Goal: Task Accomplishment & Management: Manage account settings

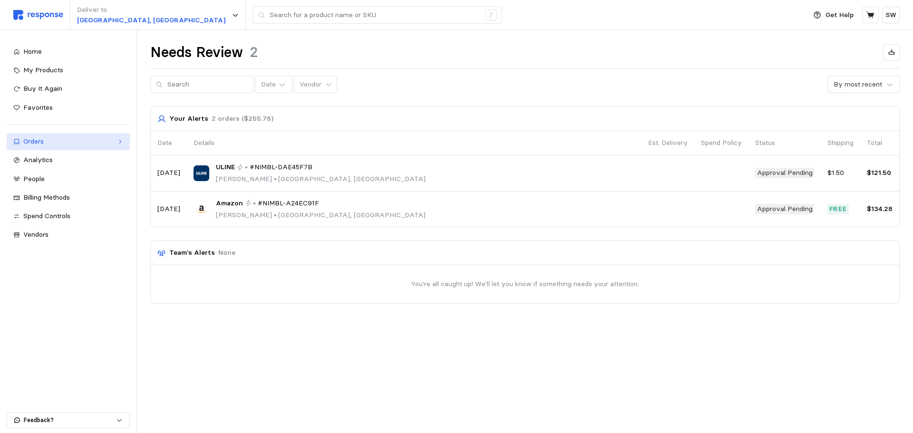
click at [48, 144] on div "Orders" at bounding box center [68, 142] width 90 height 10
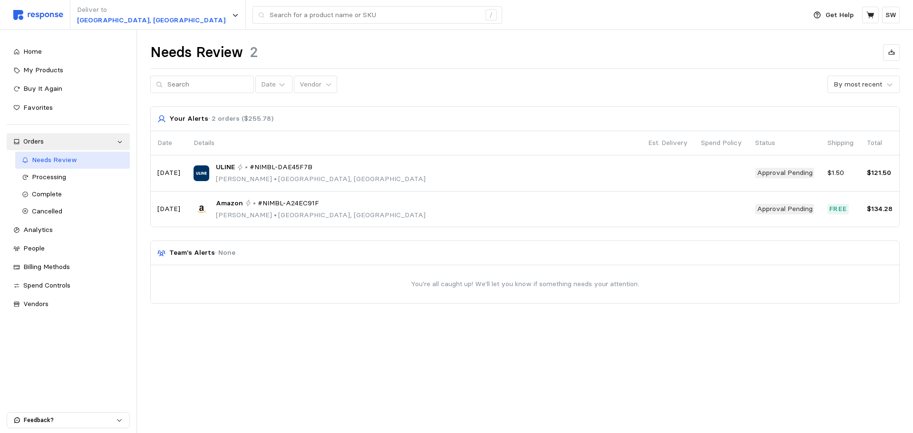
click at [45, 160] on span "Needs Review" at bounding box center [54, 160] width 45 height 9
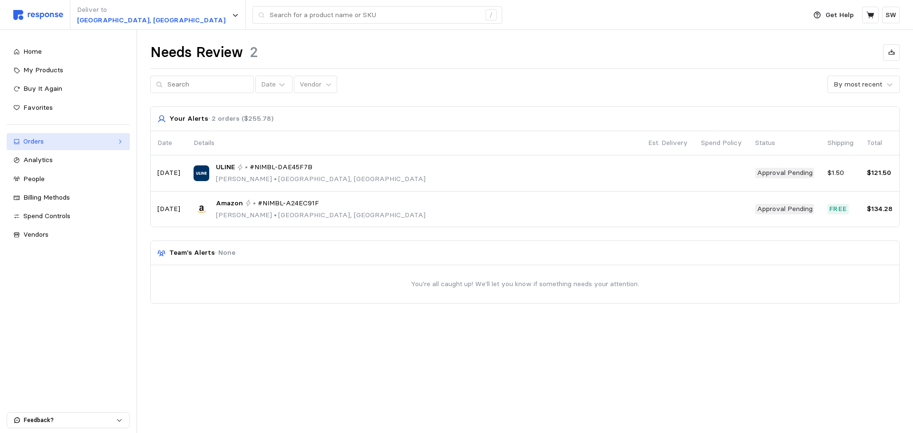
click at [59, 147] on link "Orders" at bounding box center [68, 141] width 123 height 17
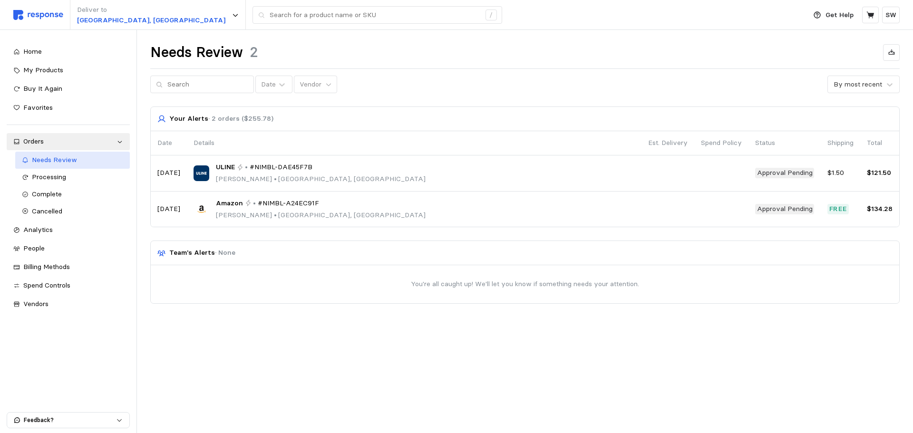
click at [49, 160] on span "Needs Review" at bounding box center [54, 160] width 45 height 9
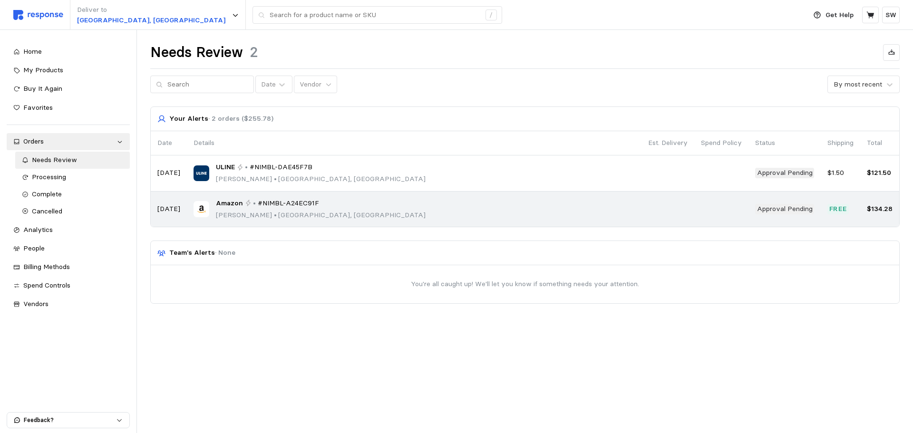
click at [314, 199] on span "#NIMBL-A24EC91F" at bounding box center [288, 203] width 61 height 10
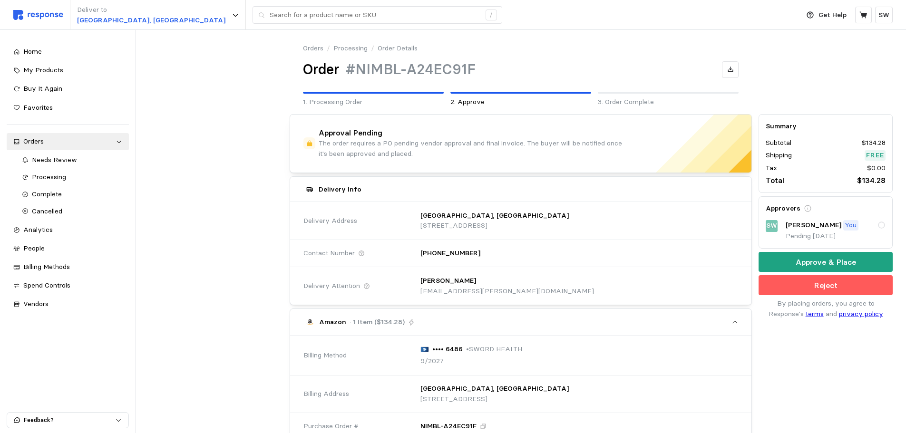
scroll to position [285, 0]
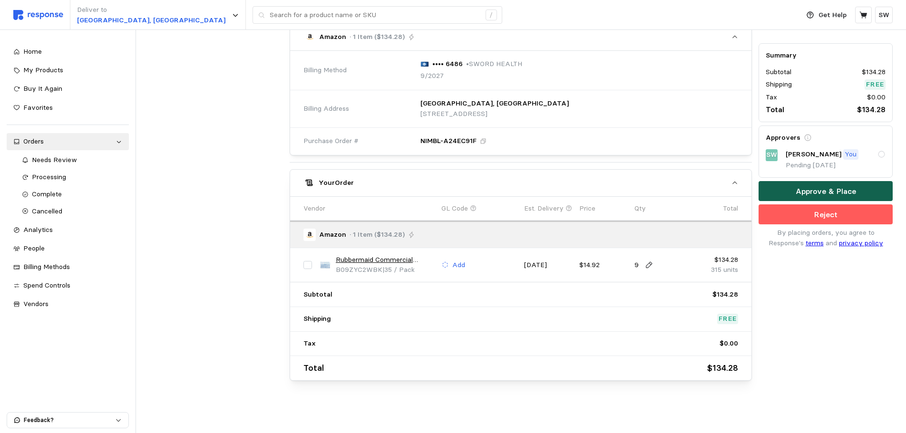
click at [782, 188] on button "Approve & Place" at bounding box center [826, 192] width 134 height 20
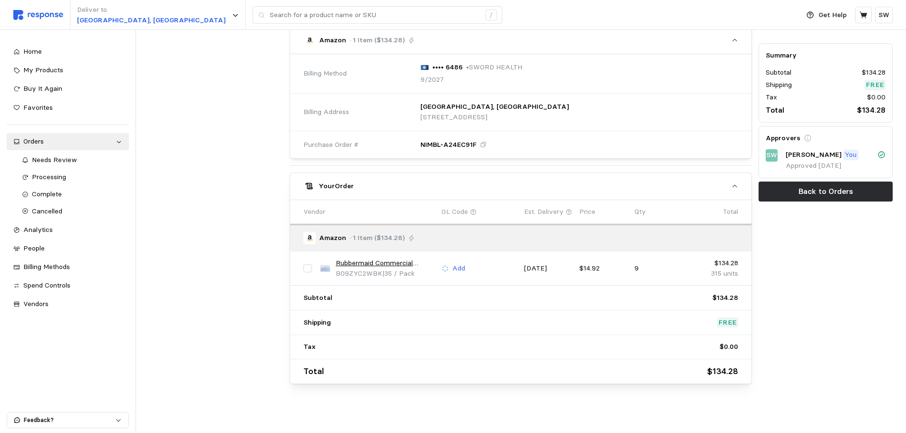
scroll to position [0, 0]
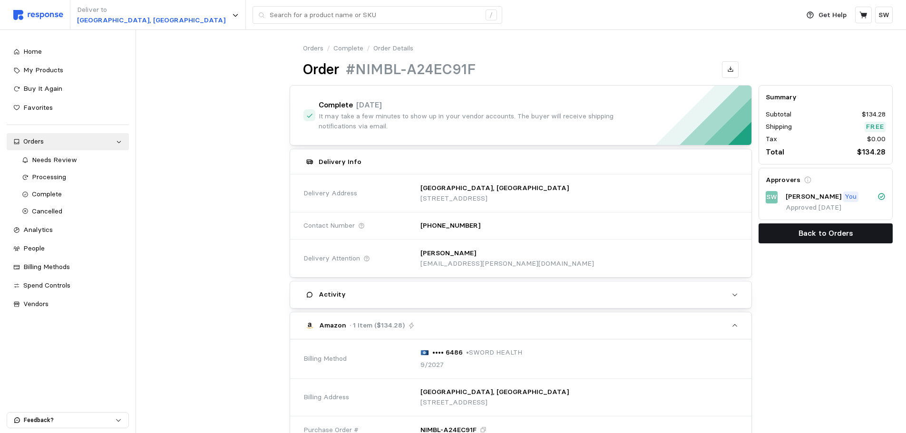
click at [787, 225] on button "Back to Orders" at bounding box center [826, 234] width 134 height 20
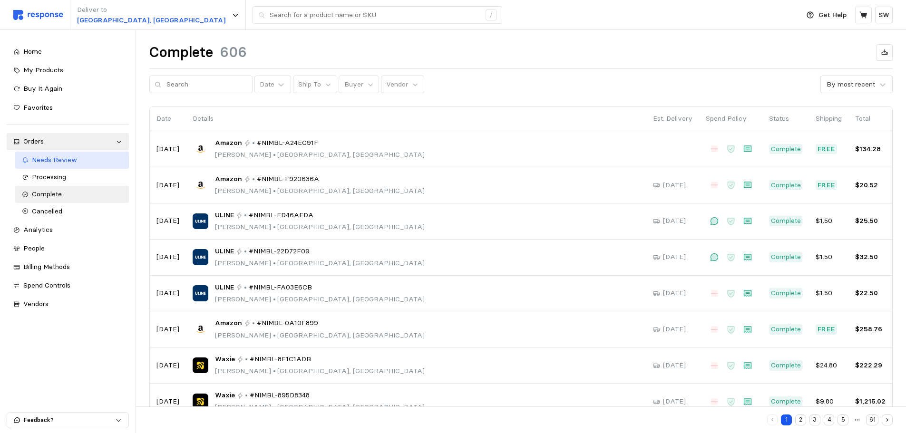
click at [59, 158] on span "Needs Review" at bounding box center [54, 160] width 45 height 9
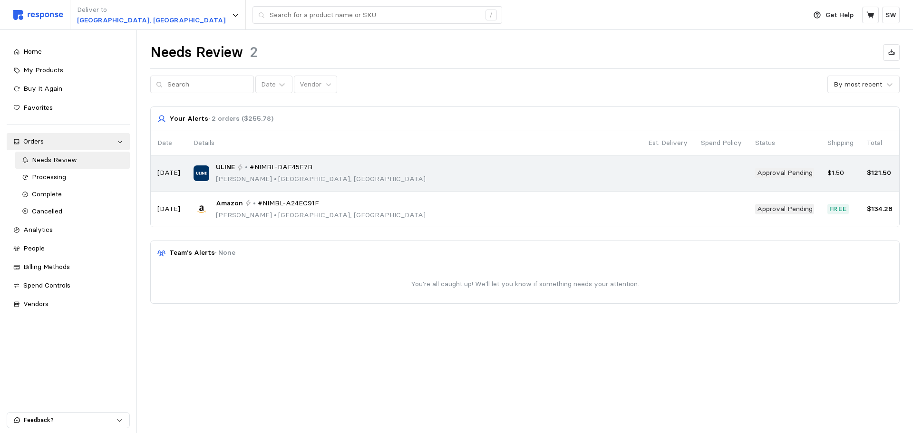
click at [273, 166] on span "#NIMBL-DAE45F7B" at bounding box center [281, 167] width 63 height 10
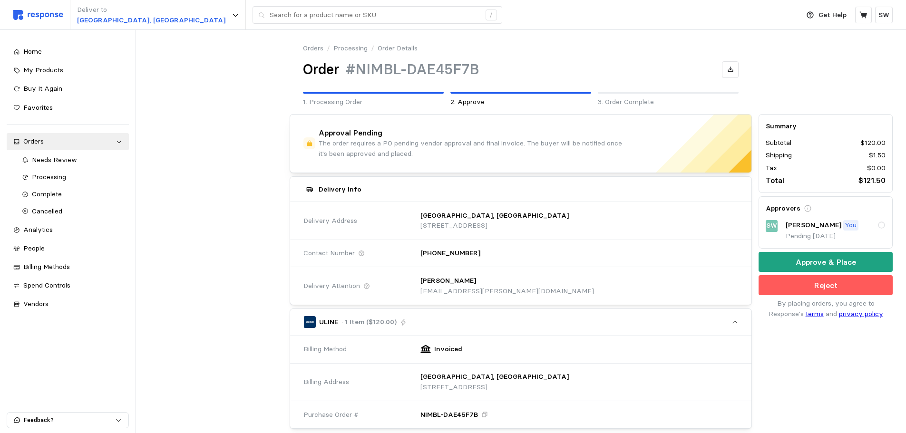
scroll to position [274, 0]
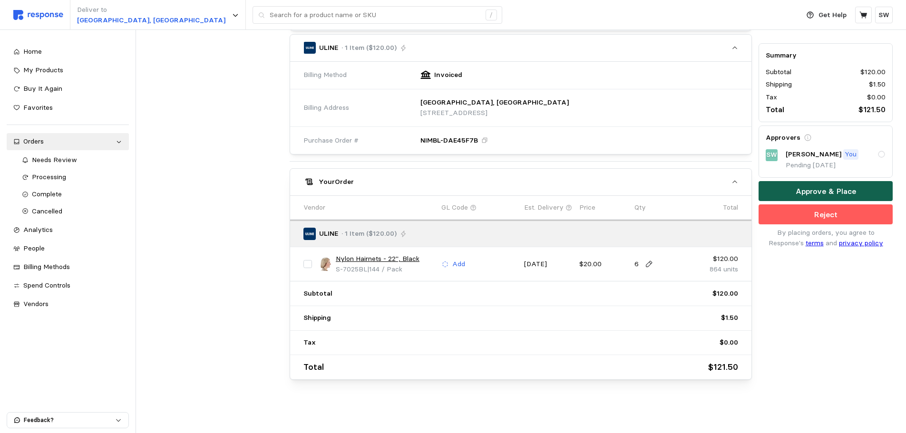
click at [783, 193] on button "Approve & Place" at bounding box center [826, 192] width 134 height 20
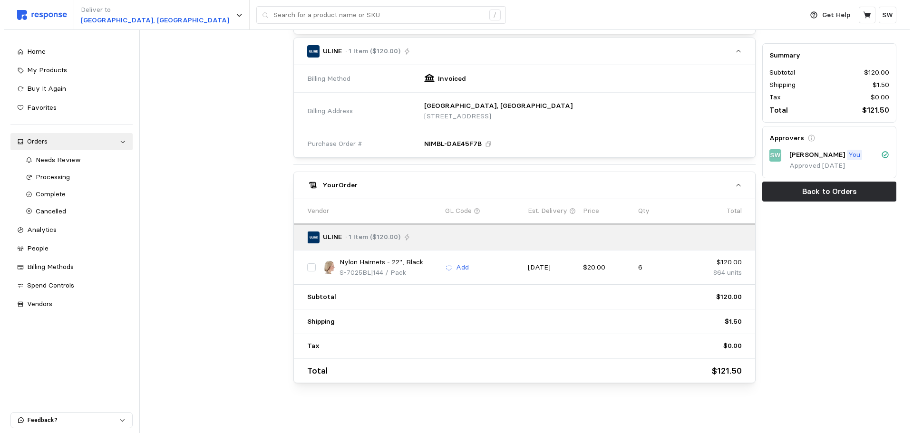
scroll to position [0, 0]
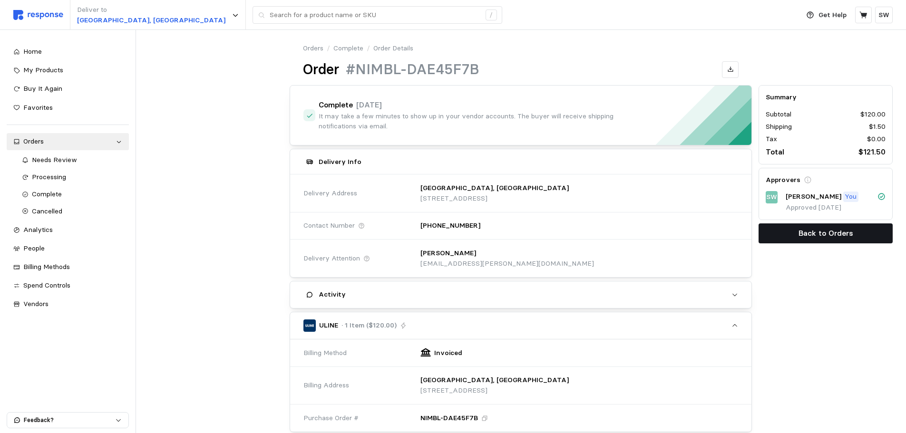
click at [784, 231] on button "Back to Orders" at bounding box center [826, 234] width 134 height 20
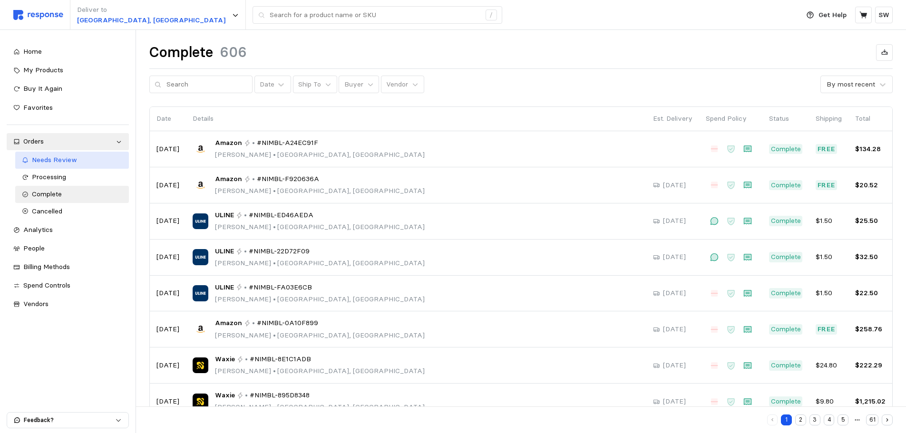
click at [83, 153] on link "Needs Review" at bounding box center [72, 160] width 114 height 17
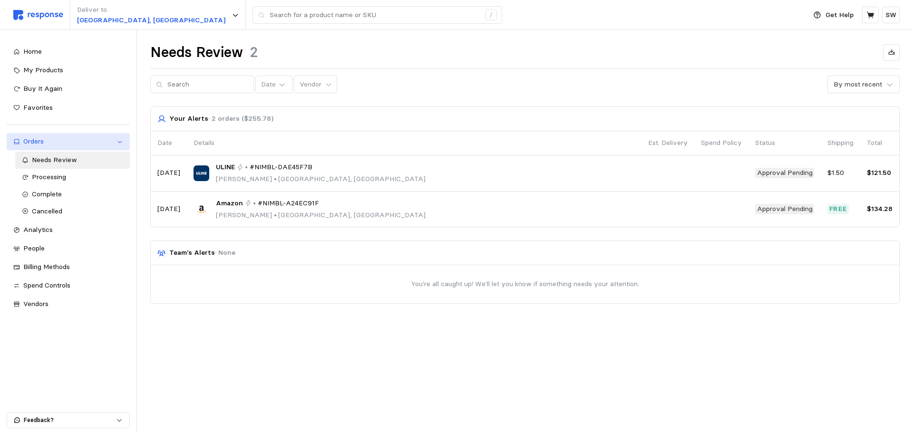
click at [86, 146] on div "Orders" at bounding box center [68, 142] width 90 height 10
